Goal: Task Accomplishment & Management: Complete application form

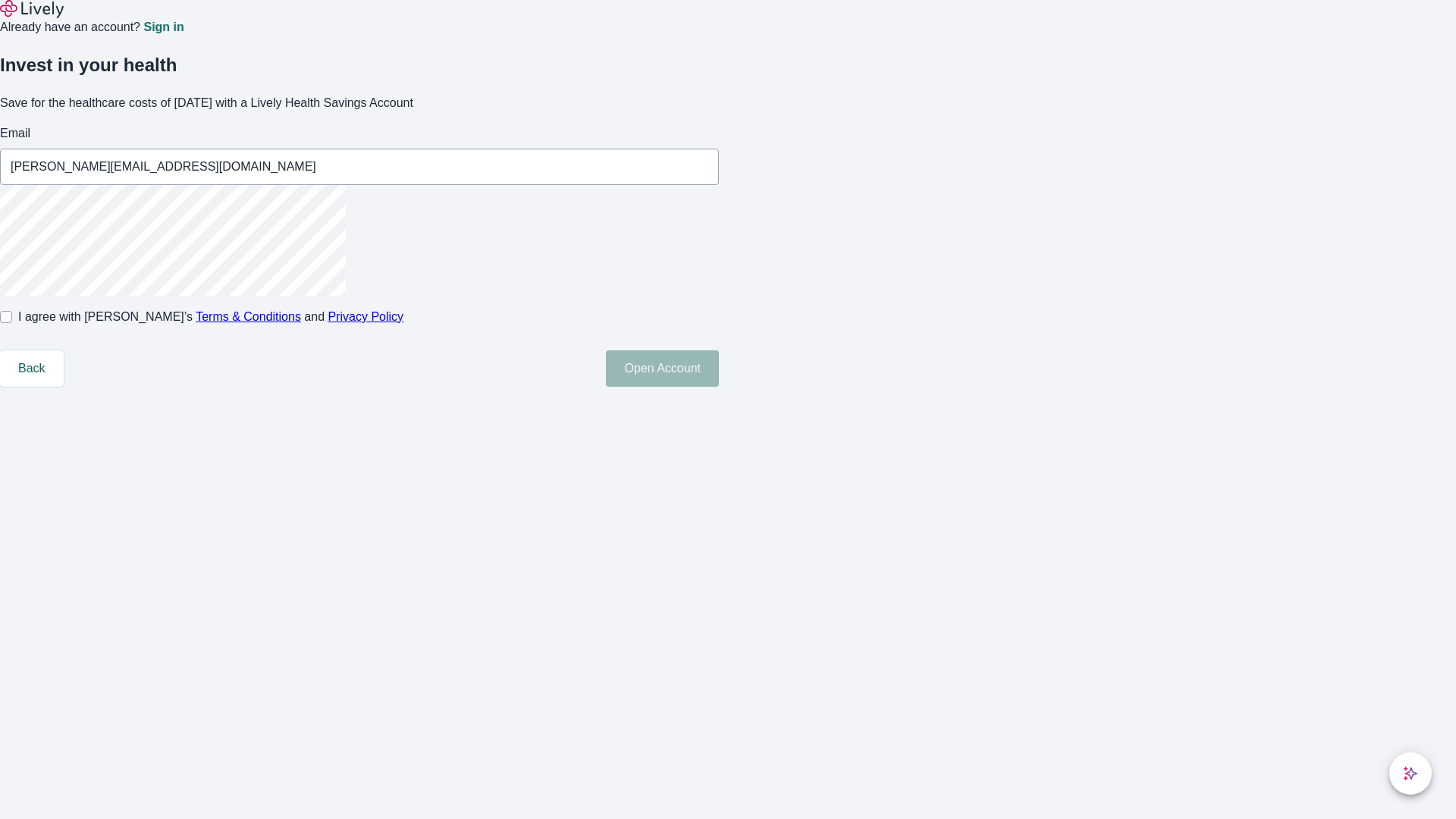
click at [12, 323] on input "I agree with Lively’s Terms & Conditions and Privacy Policy" at bounding box center [6, 317] width 12 height 12
checkbox input "true"
click at [719, 387] on button "Open Account" at bounding box center [662, 369] width 113 height 36
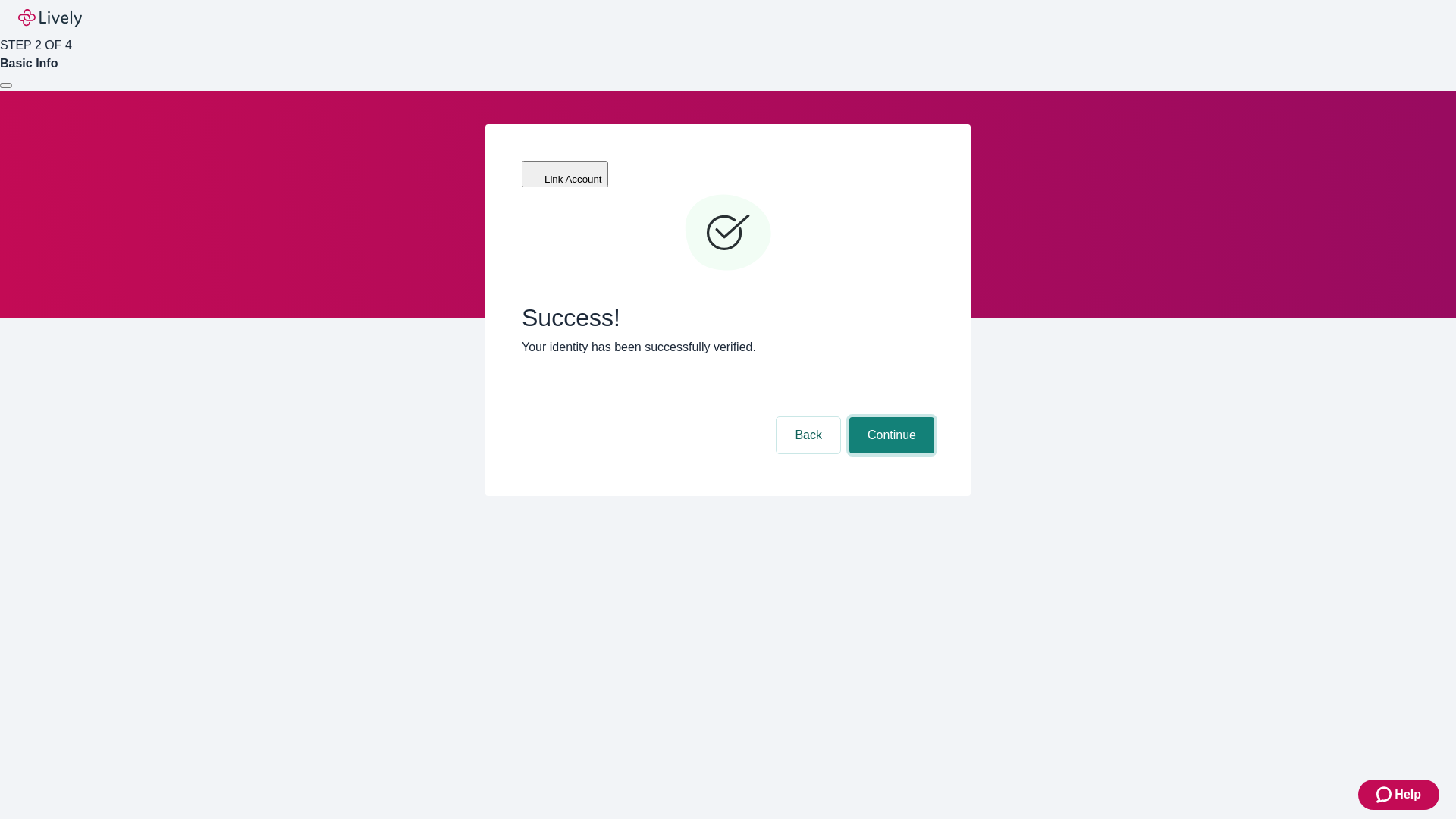
click at [890, 417] on button "Continue" at bounding box center [892, 436] width 85 height 36
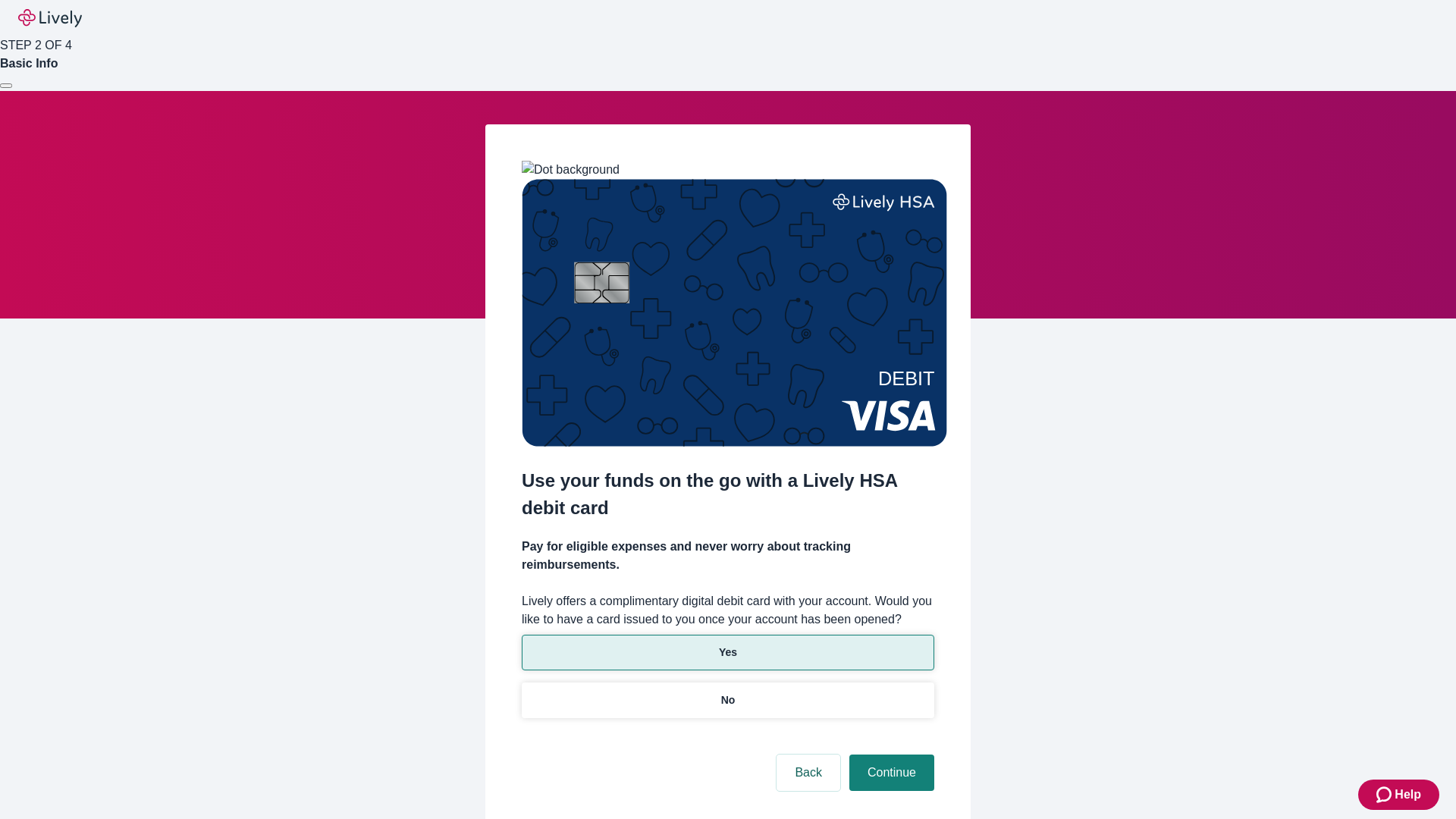
click at [727, 644] on p "Yes" at bounding box center [728, 652] width 18 height 16
click at [890, 754] on button "Continue" at bounding box center [892, 773] width 85 height 36
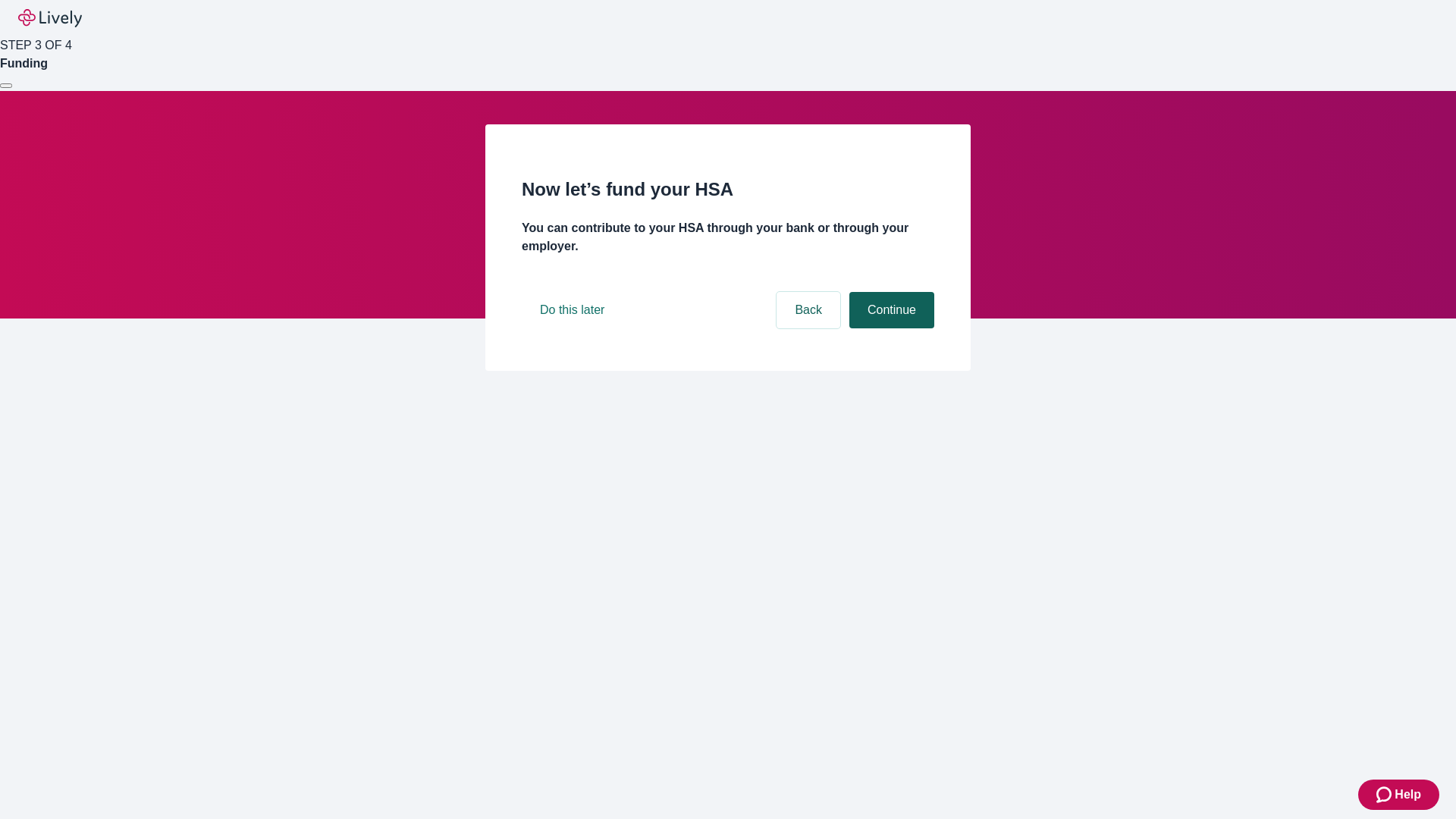
click at [890, 329] on button "Continue" at bounding box center [892, 310] width 85 height 36
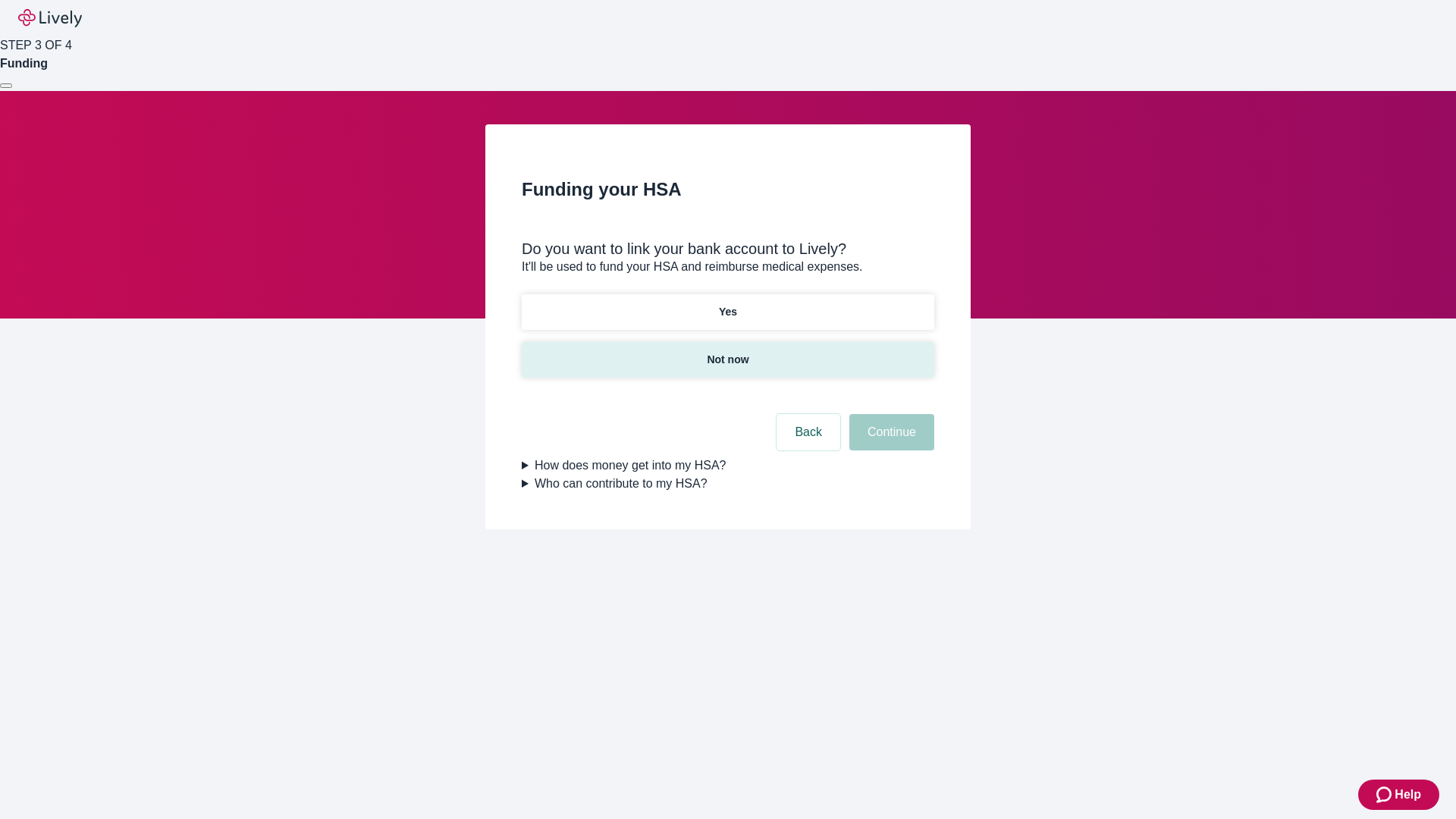
click at [727, 352] on p "Not now" at bounding box center [727, 360] width 42 height 16
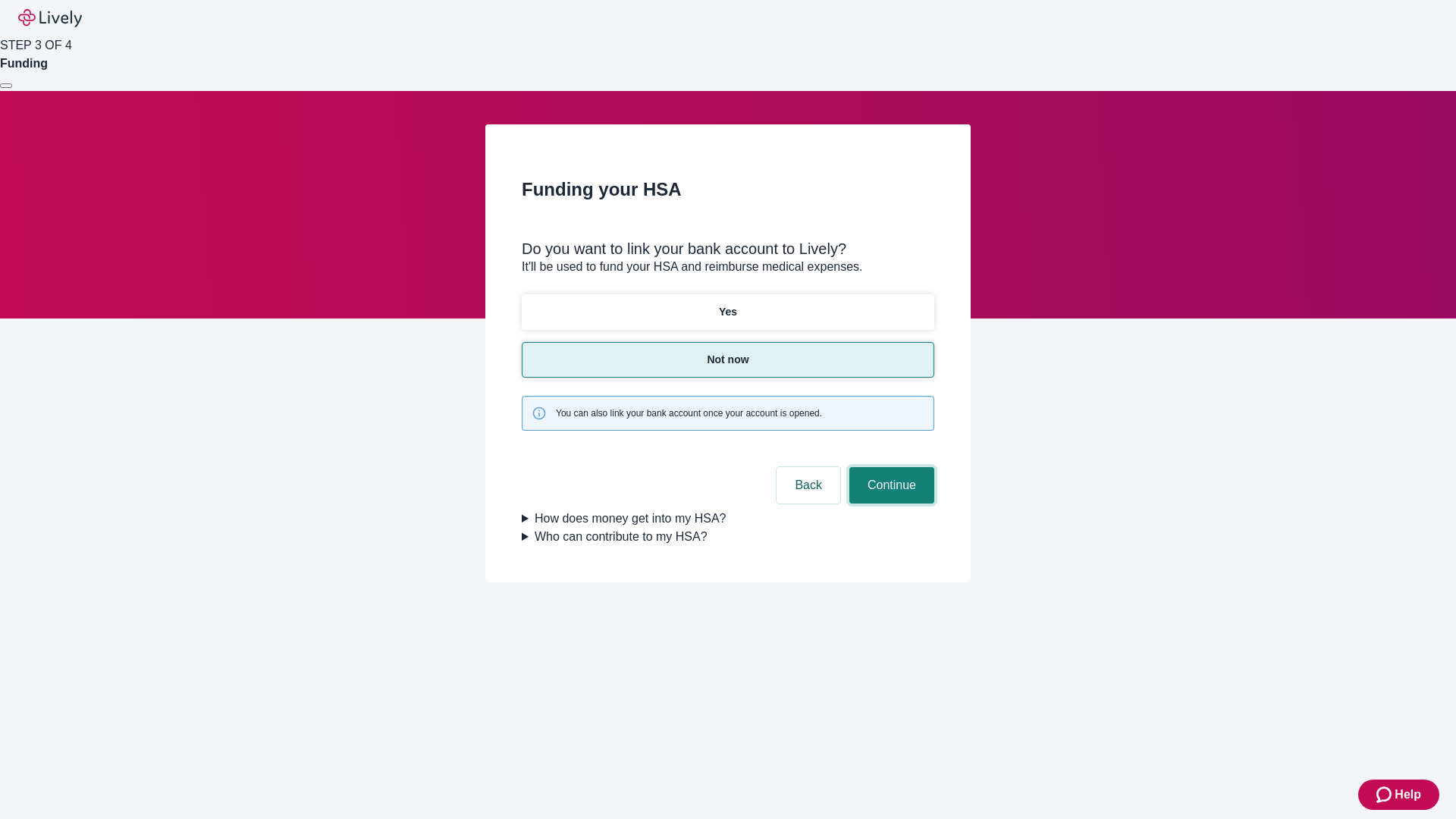
click at [890, 467] on button "Continue" at bounding box center [892, 485] width 85 height 36
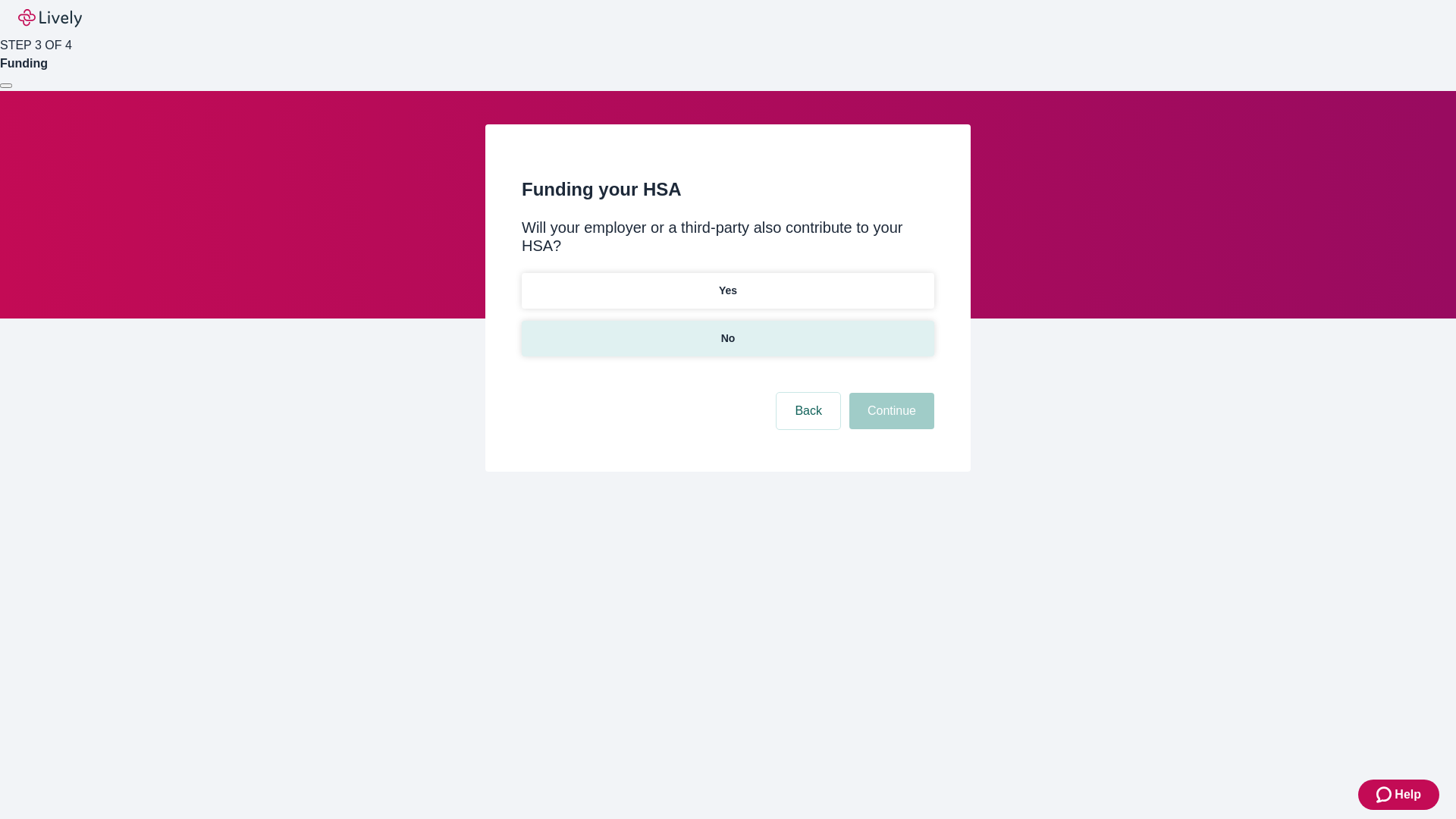
click at [727, 331] on p "No" at bounding box center [728, 339] width 14 height 16
click at [890, 393] on button "Continue" at bounding box center [892, 411] width 85 height 36
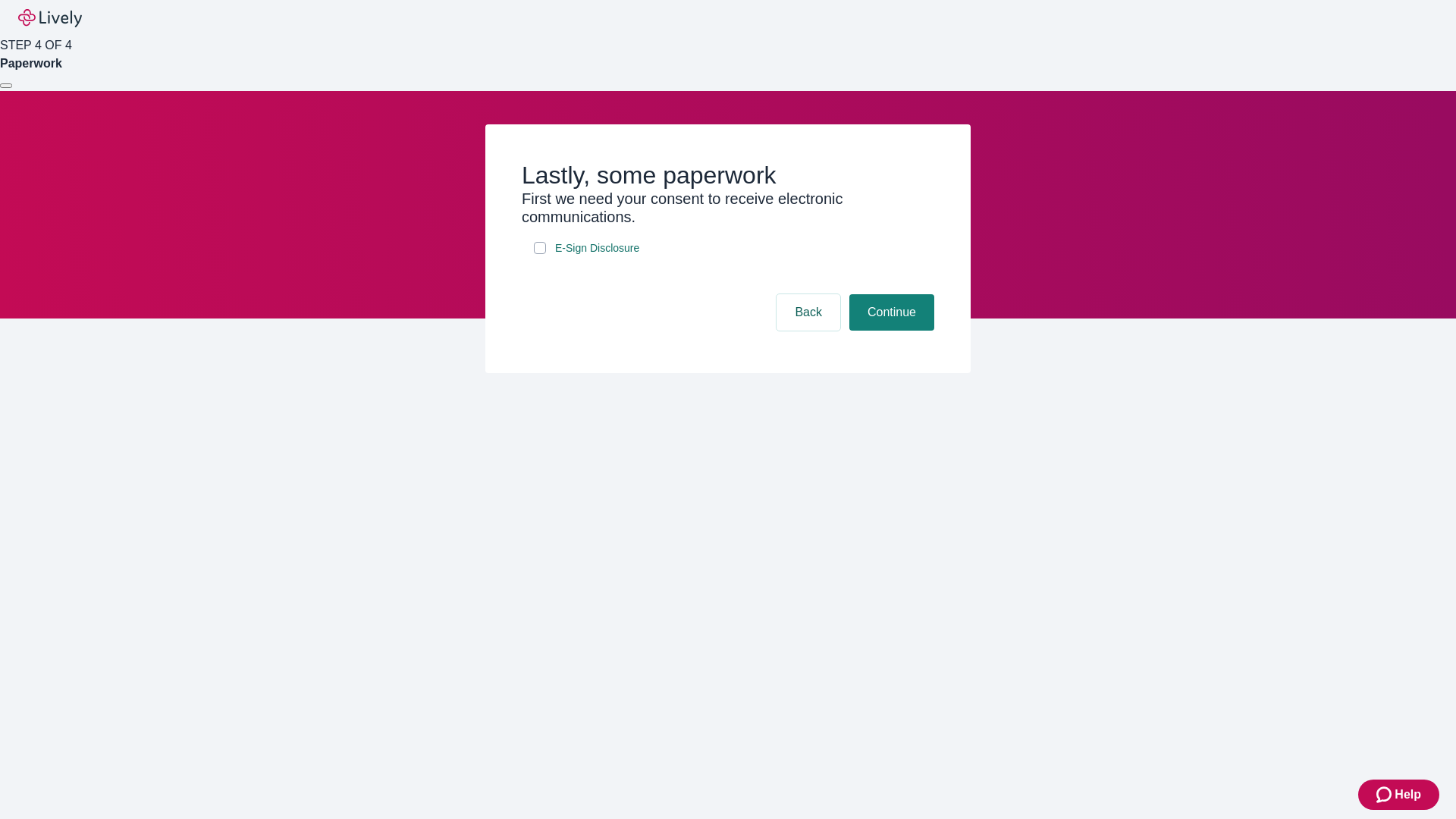
click at [540, 254] on input "E-Sign Disclosure" at bounding box center [540, 248] width 12 height 12
checkbox input "true"
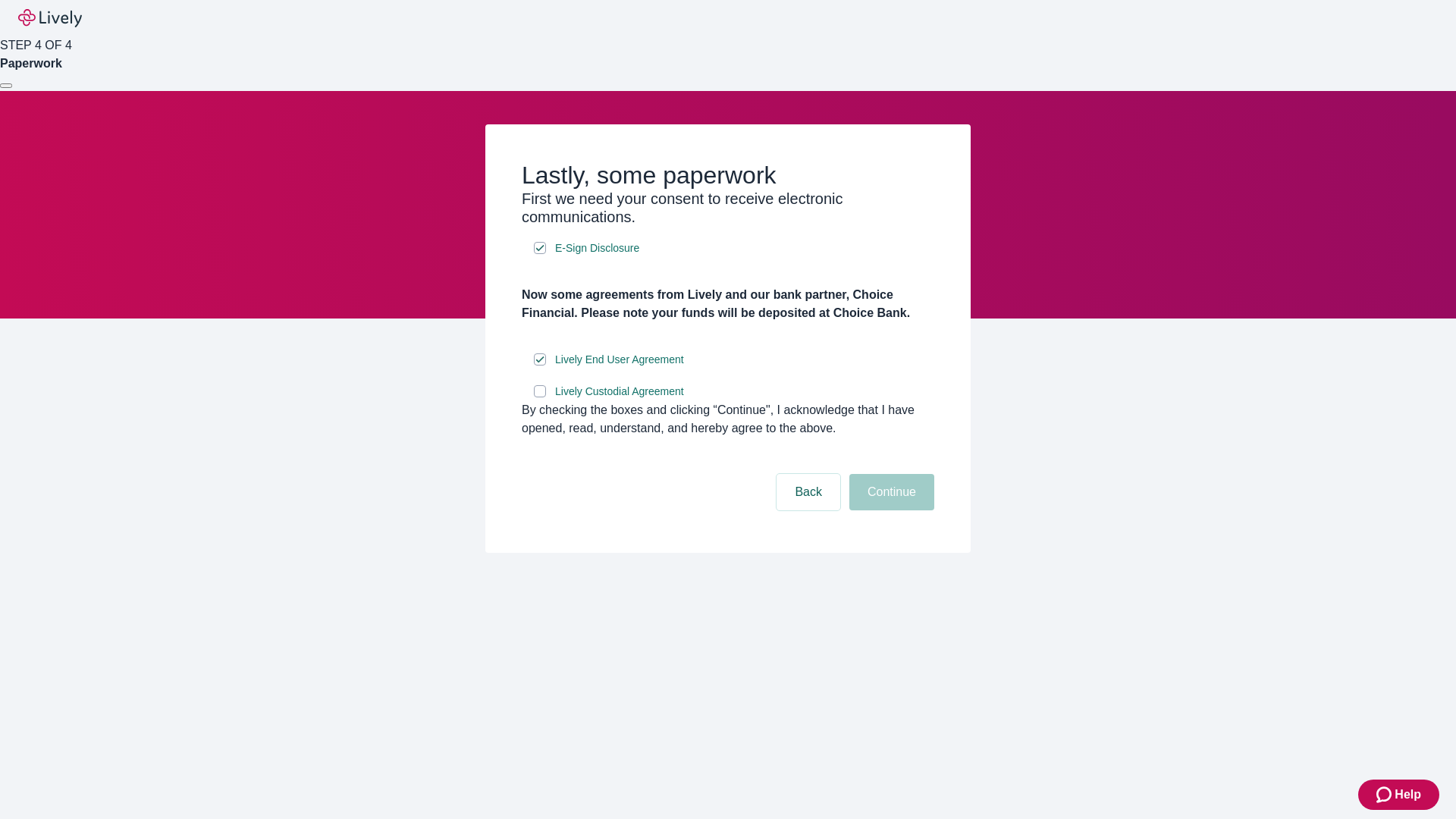
click at [540, 398] on input "Lively Custodial Agreement" at bounding box center [540, 392] width 12 height 12
checkbox input "true"
click at [890, 510] on button "Continue" at bounding box center [892, 492] width 85 height 36
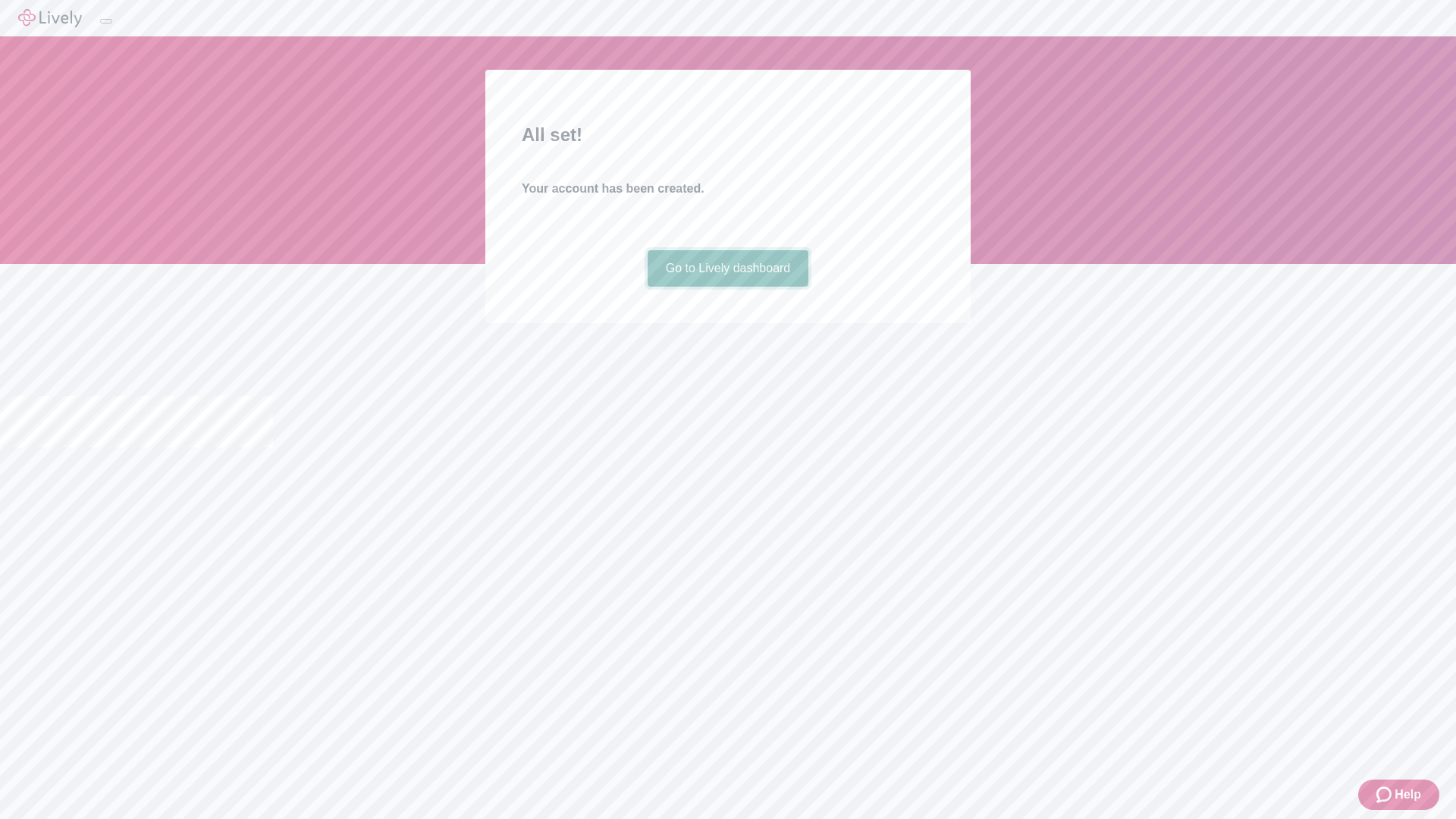
click at [727, 287] on link "Go to Lively dashboard" at bounding box center [728, 269] width 162 height 36
